Goal: Navigation & Orientation: Find specific page/section

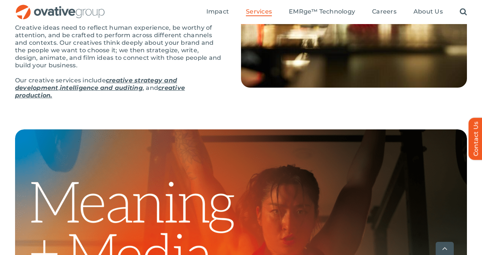
scroll to position [141, 0]
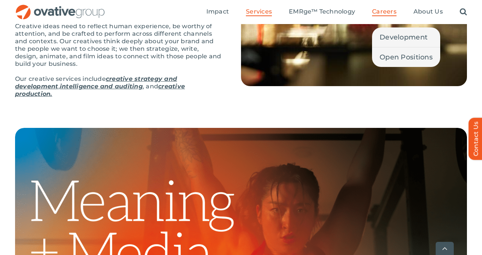
click at [380, 8] on span "Careers" at bounding box center [384, 12] width 24 height 8
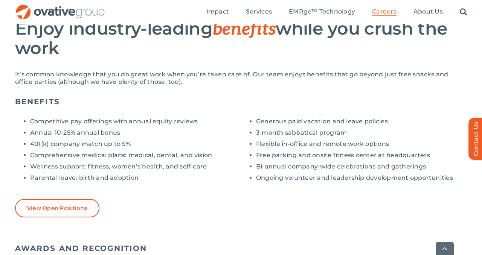
scroll to position [565, 0]
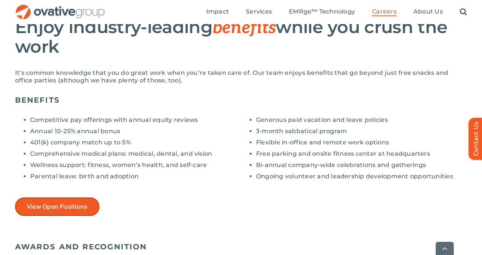
click at [65, 210] on span "View Open Positions" at bounding box center [57, 206] width 61 height 7
